Goal: Browse casually: Explore the website without a specific task or goal

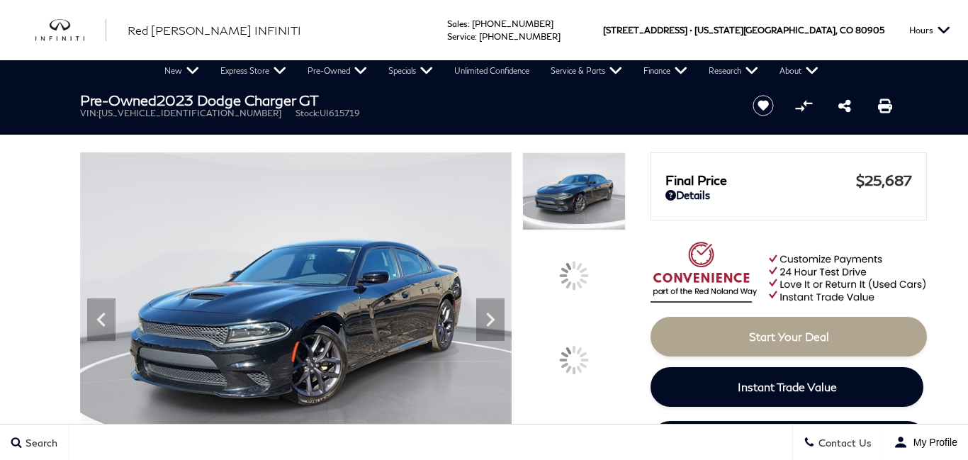
click at [589, 345] on div at bounding box center [574, 360] width 30 height 30
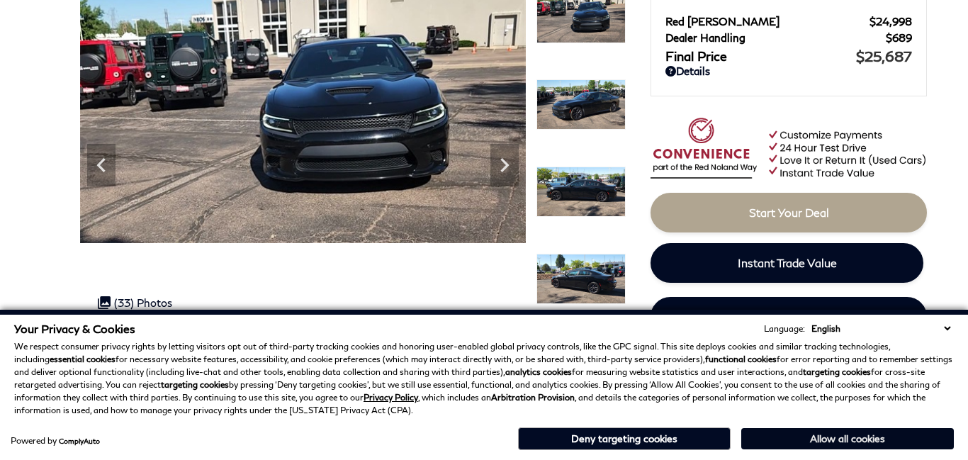
click at [787, 435] on button "Allow all cookies" at bounding box center [848, 438] width 213 height 21
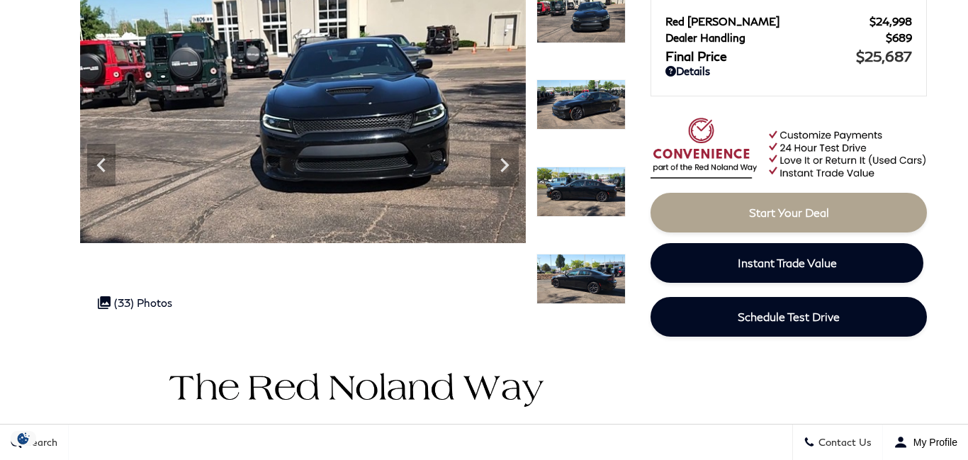
click at [787, 435] on div "Search Contact Us My Profile" at bounding box center [484, 442] width 968 height 36
click at [501, 178] on icon "Next" at bounding box center [505, 165] width 28 height 28
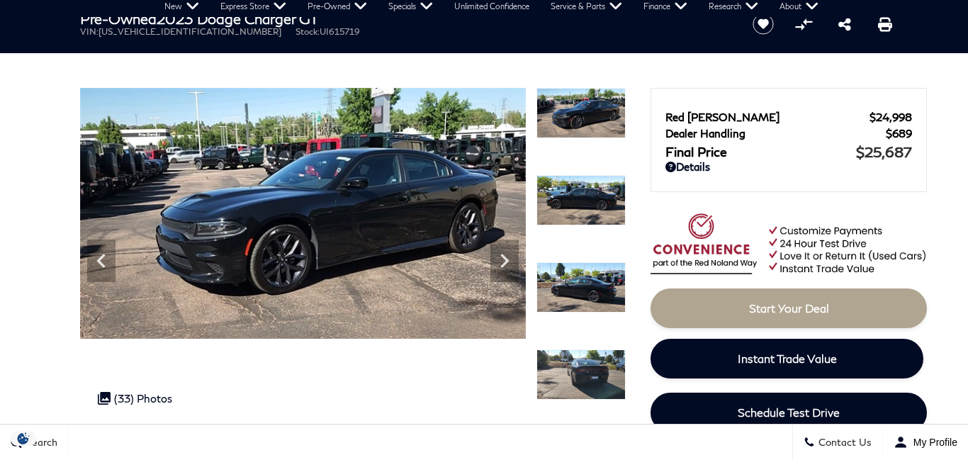
scroll to position [85, 0]
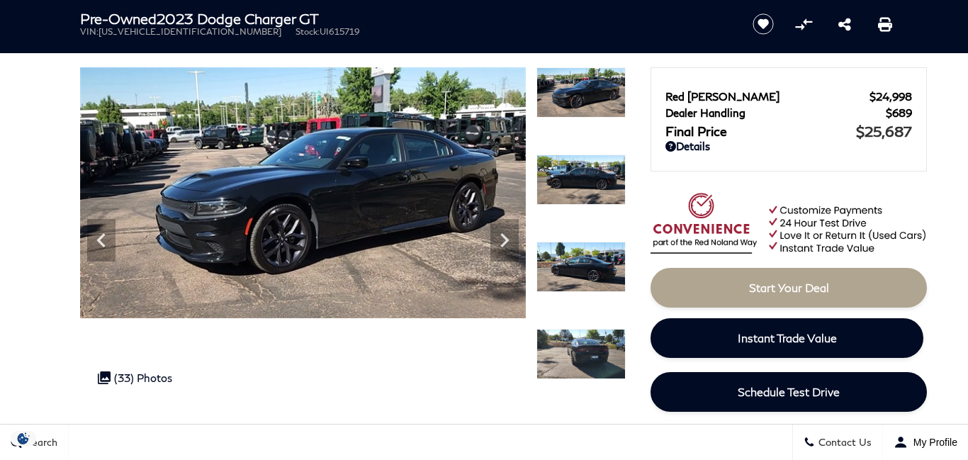
click at [586, 183] on img at bounding box center [581, 180] width 89 height 51
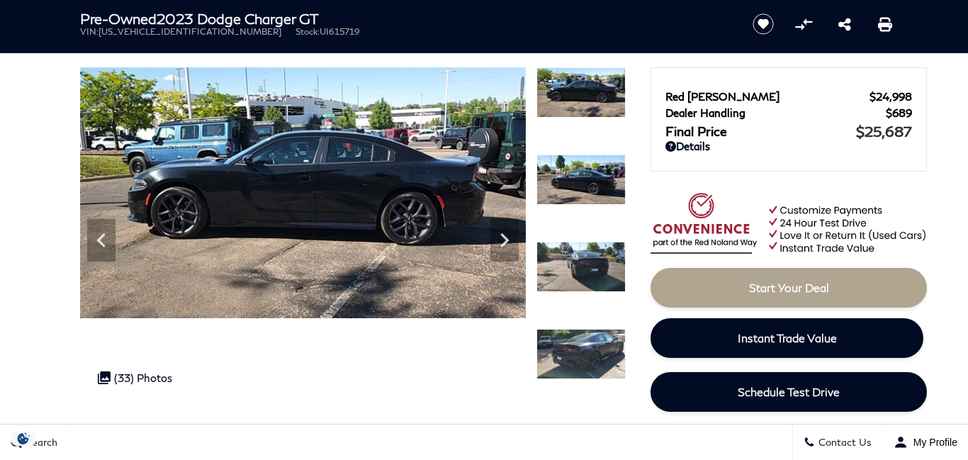
click at [581, 262] on img at bounding box center [581, 267] width 89 height 51
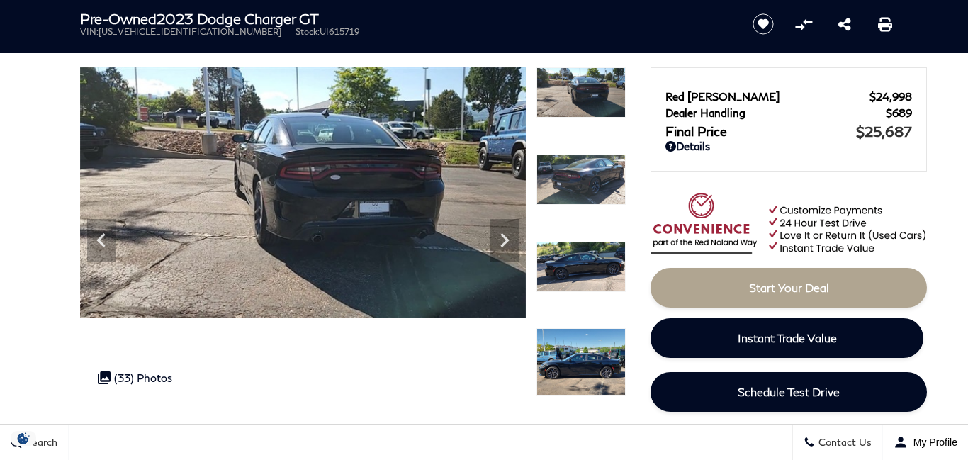
click at [584, 184] on img at bounding box center [581, 180] width 89 height 51
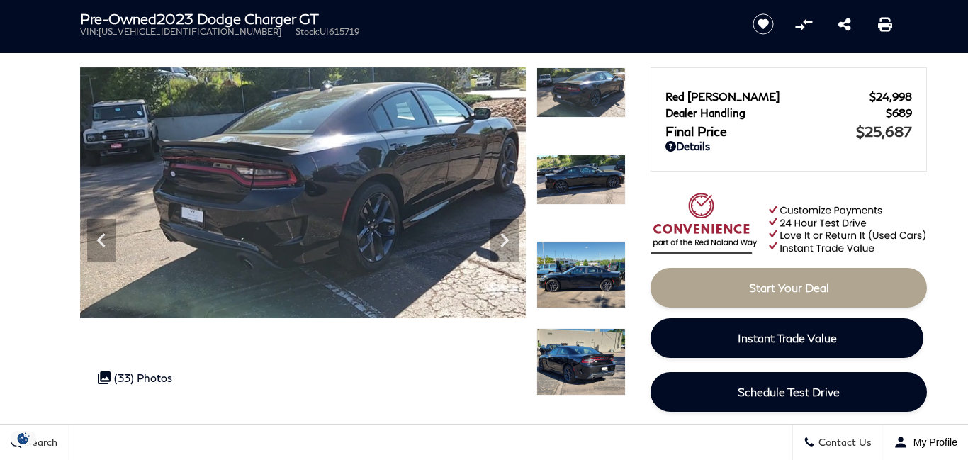
click at [584, 184] on img at bounding box center [581, 180] width 89 height 51
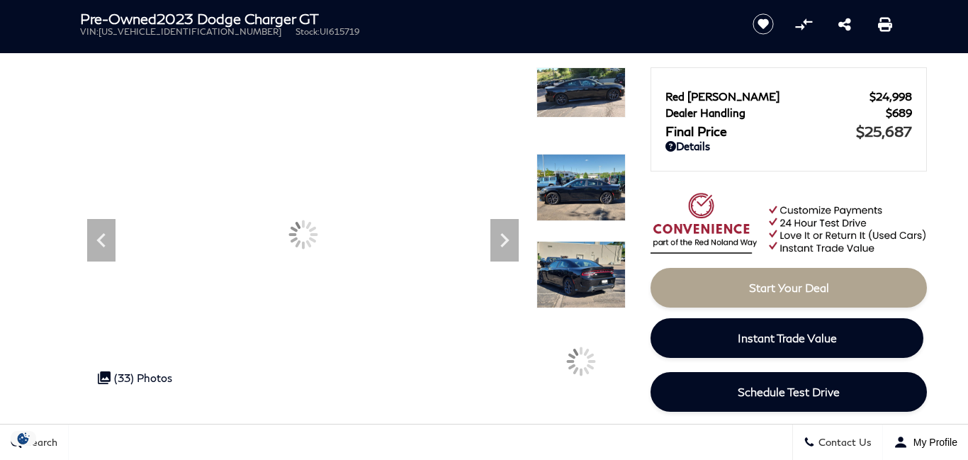
click at [584, 184] on img at bounding box center [581, 187] width 89 height 67
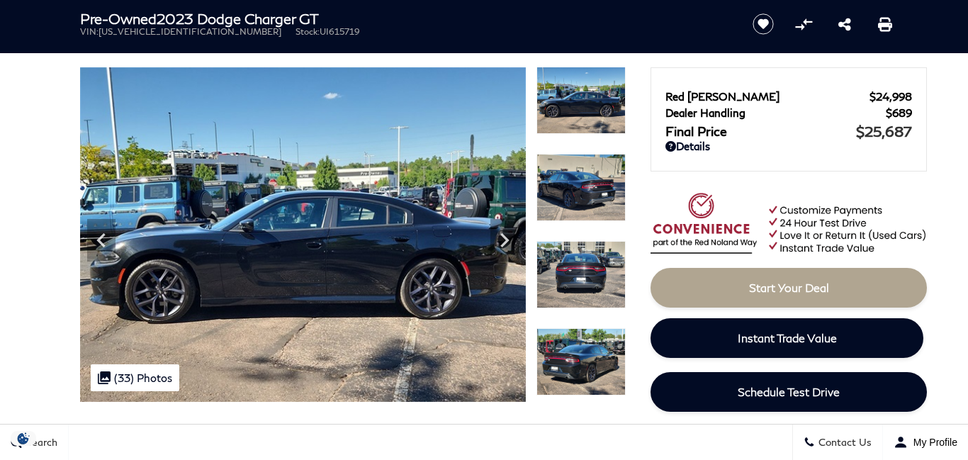
click at [584, 184] on img at bounding box center [581, 187] width 89 height 67
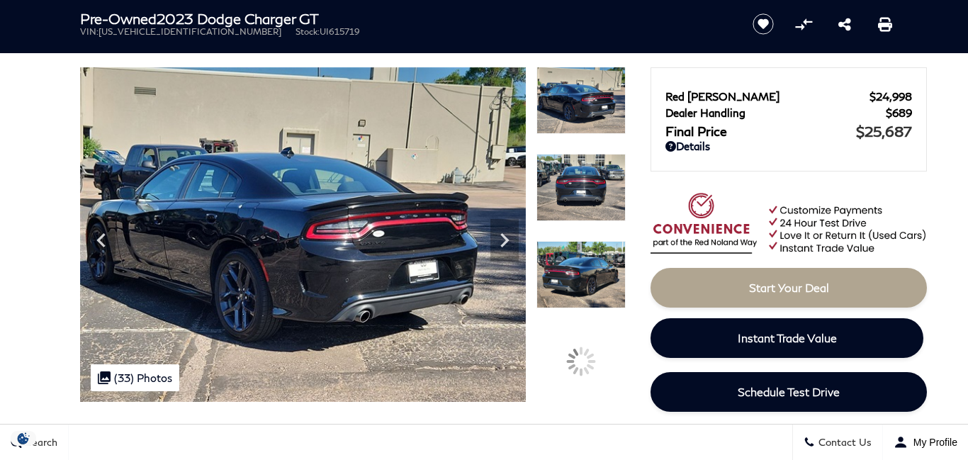
click at [584, 184] on img at bounding box center [581, 187] width 89 height 67
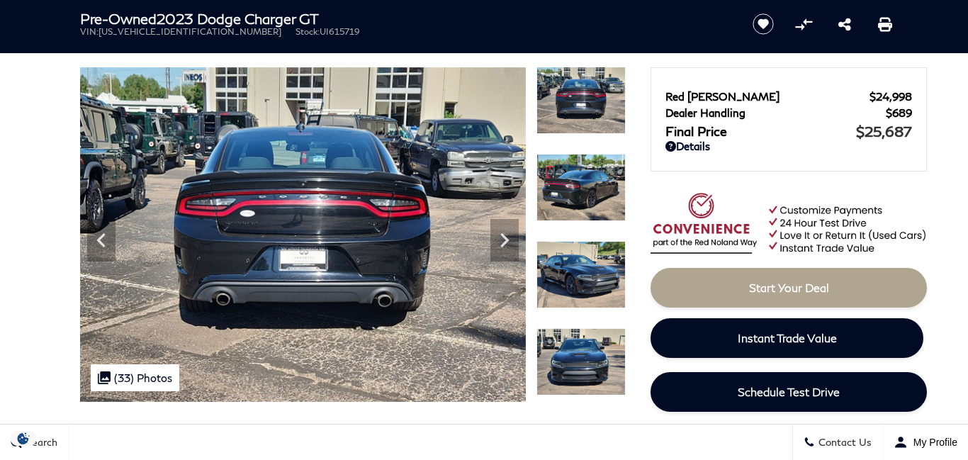
click at [584, 184] on img at bounding box center [581, 187] width 89 height 67
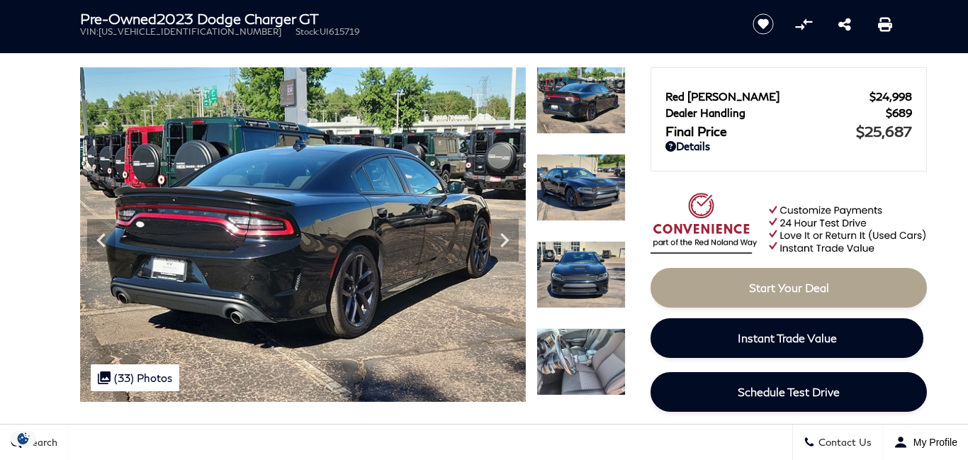
click at [584, 184] on img at bounding box center [581, 187] width 89 height 67
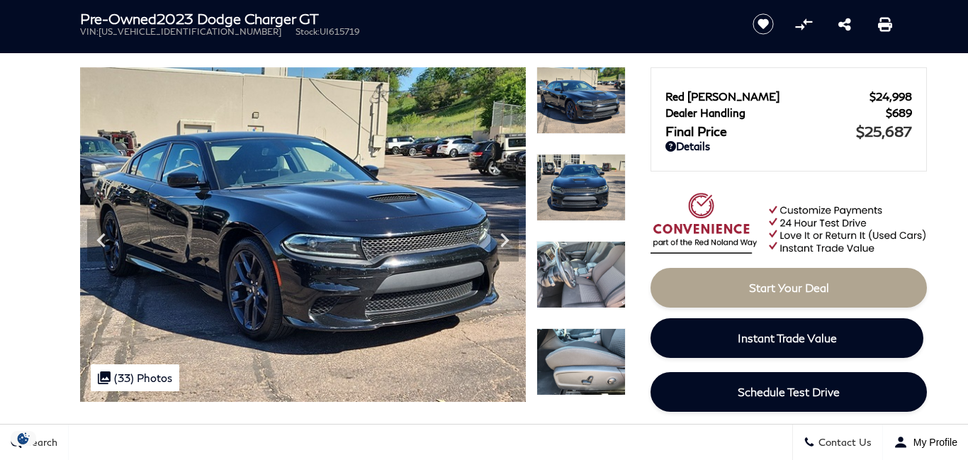
click at [559, 281] on img at bounding box center [581, 274] width 89 height 67
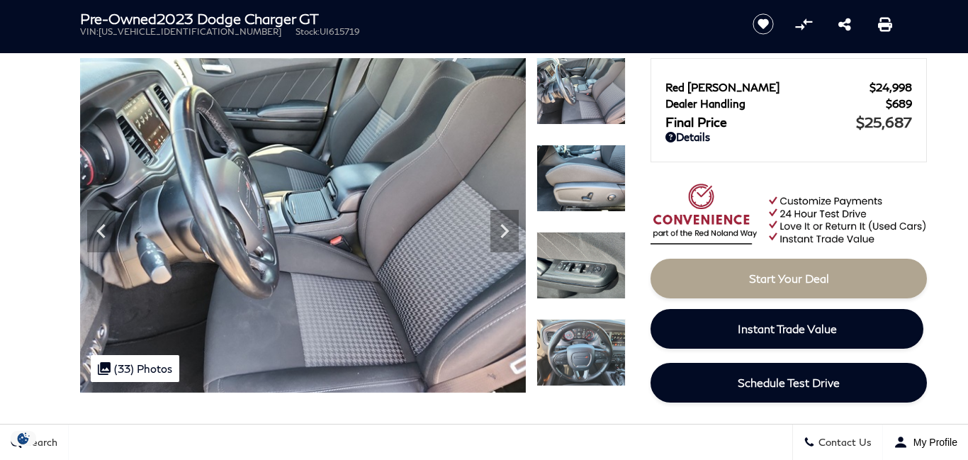
scroll to position [88, 0]
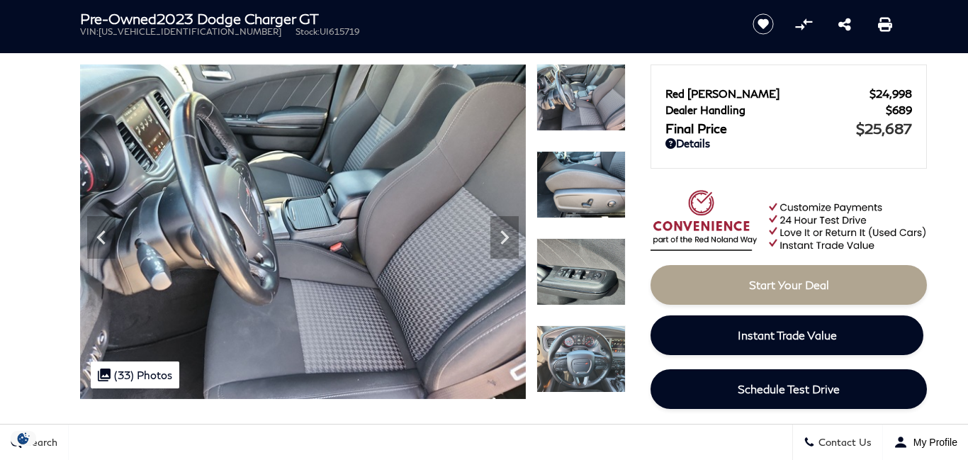
click at [568, 337] on img at bounding box center [581, 358] width 89 height 67
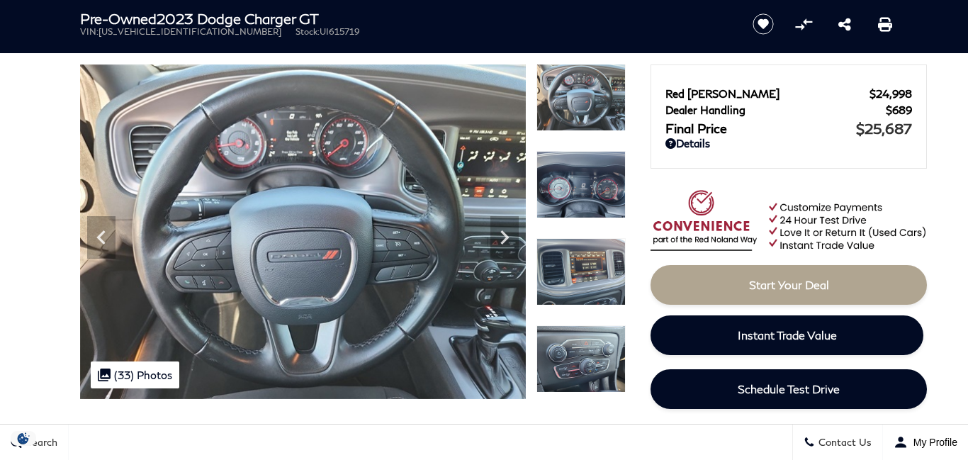
click at [576, 174] on img at bounding box center [581, 184] width 89 height 67
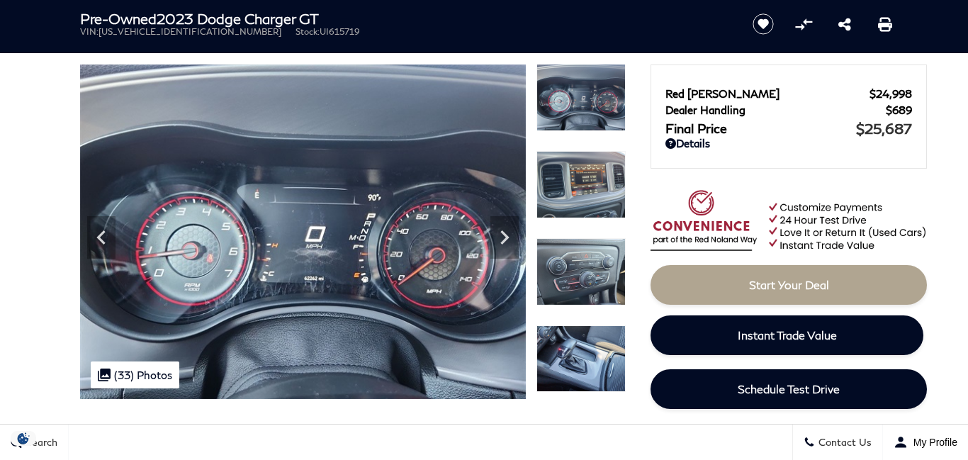
click at [576, 175] on img at bounding box center [581, 184] width 89 height 67
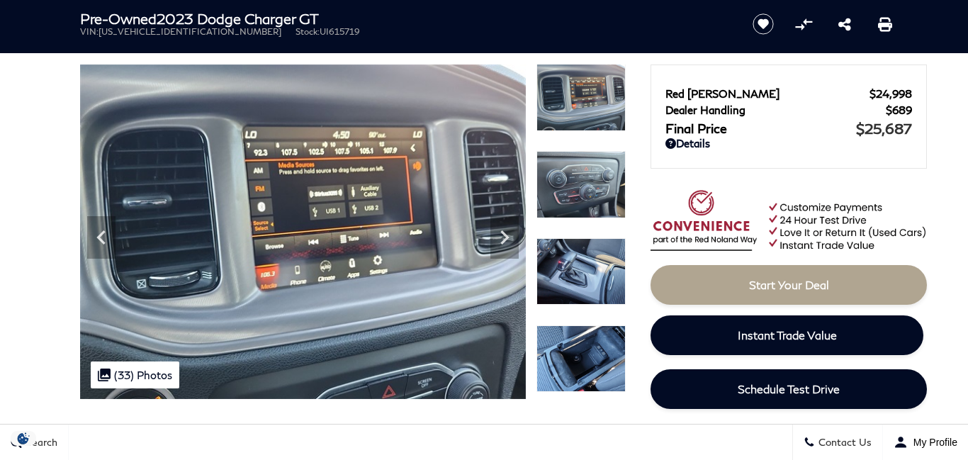
click at [576, 175] on img at bounding box center [581, 184] width 89 height 67
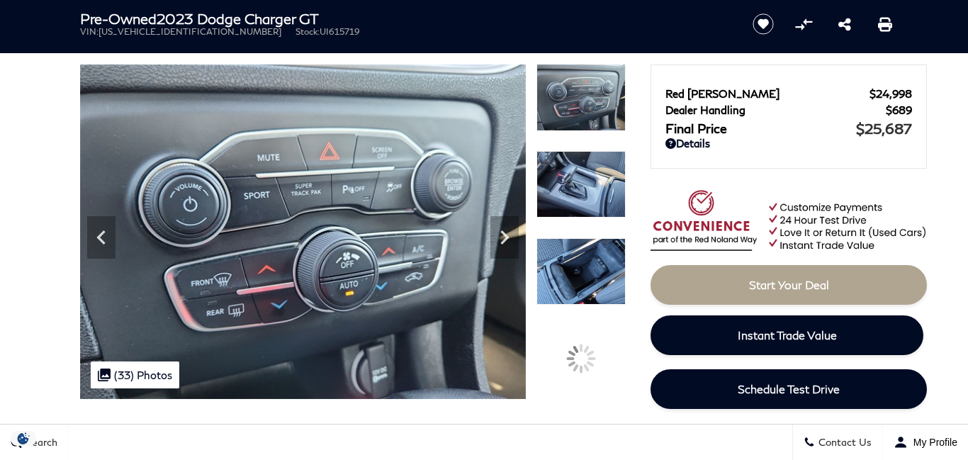
click at [576, 175] on img at bounding box center [581, 184] width 89 height 67
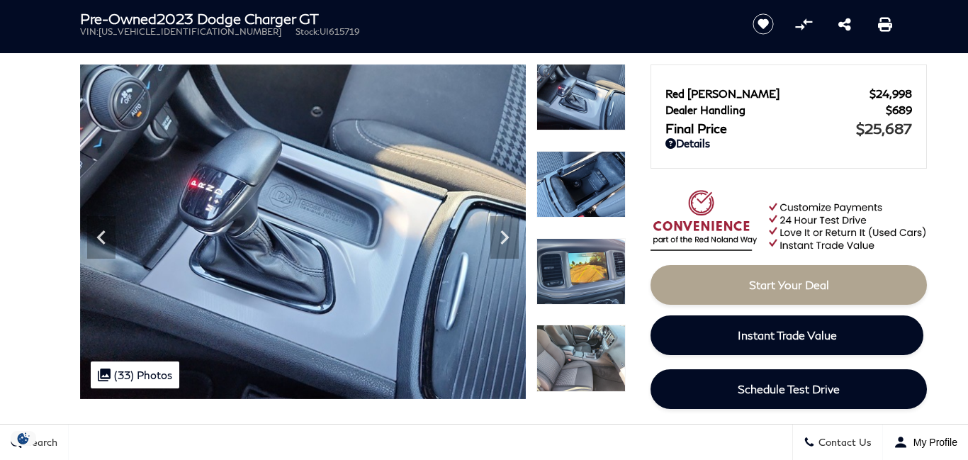
click at [576, 172] on img at bounding box center [581, 184] width 89 height 67
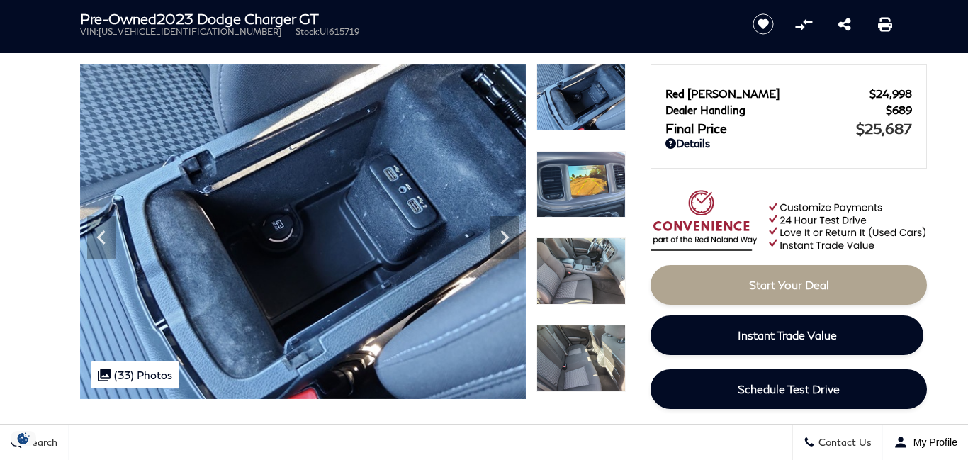
click at [601, 106] on img at bounding box center [581, 97] width 89 height 67
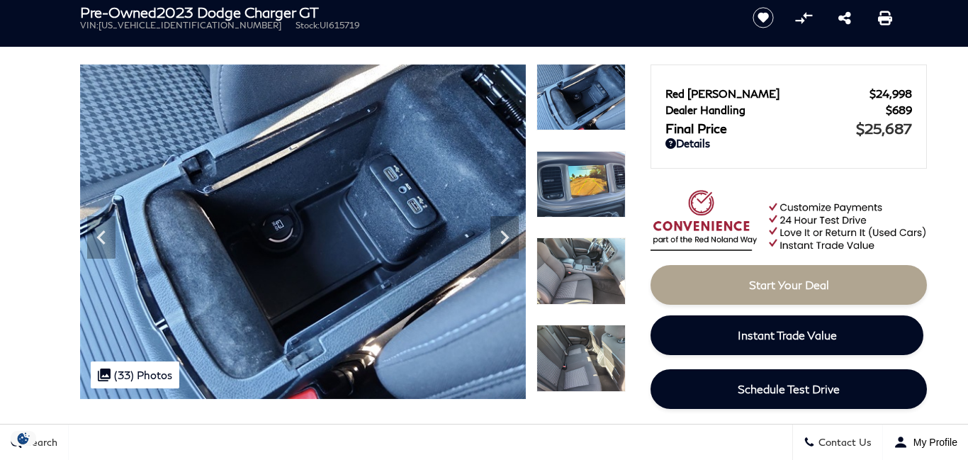
scroll to position [0, 0]
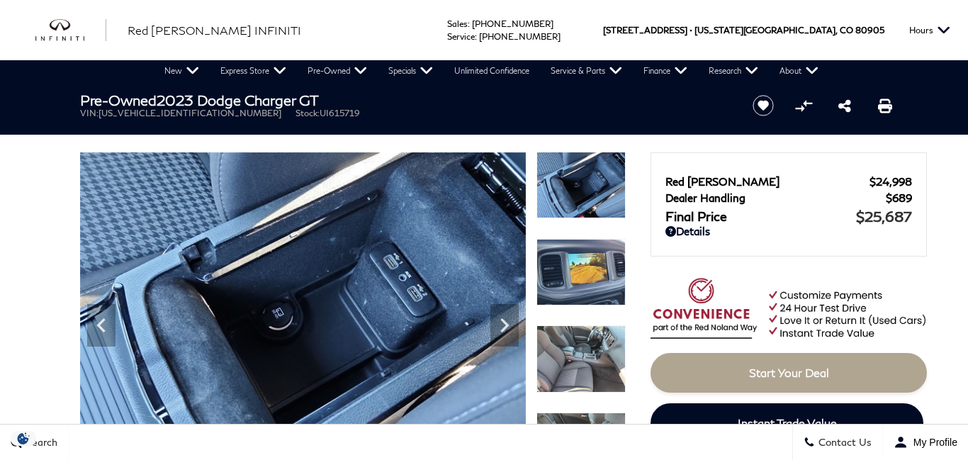
click at [608, 164] on img at bounding box center [581, 185] width 89 height 67
click at [106, 313] on icon "Previous" at bounding box center [101, 325] width 28 height 28
